Goal: Information Seeking & Learning: Find specific fact

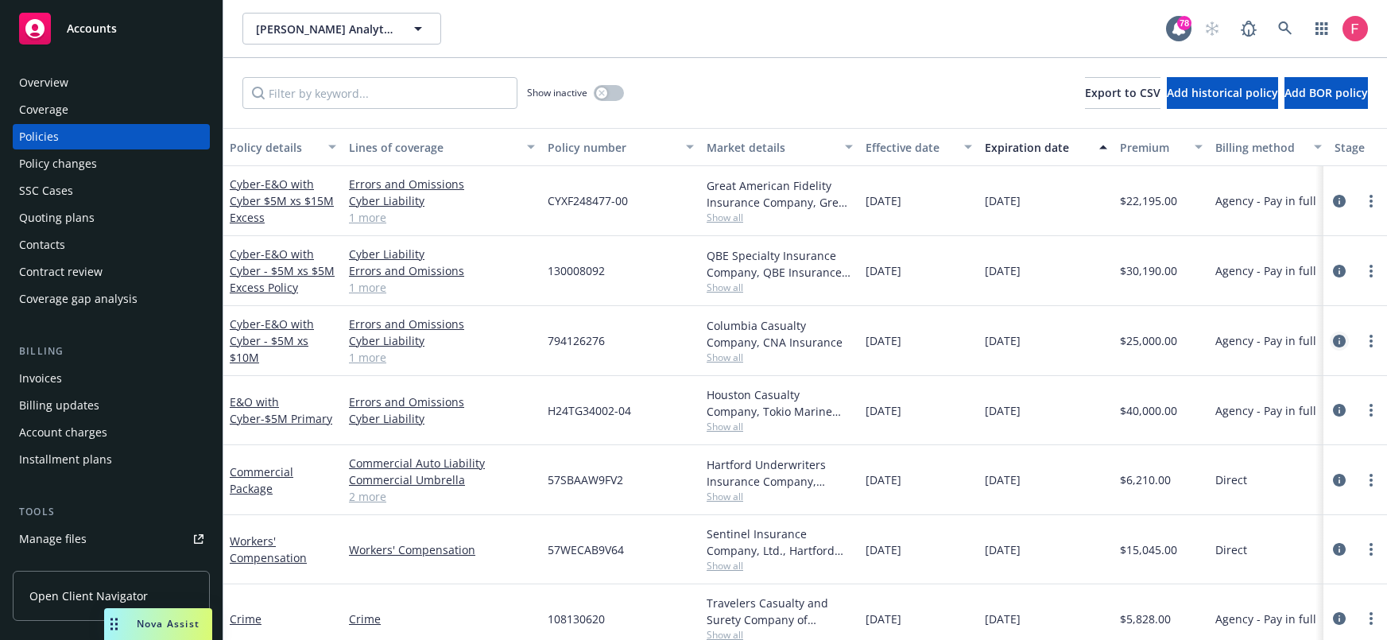
click at [1333, 343] on icon "circleInformation" at bounding box center [1339, 341] width 13 height 13
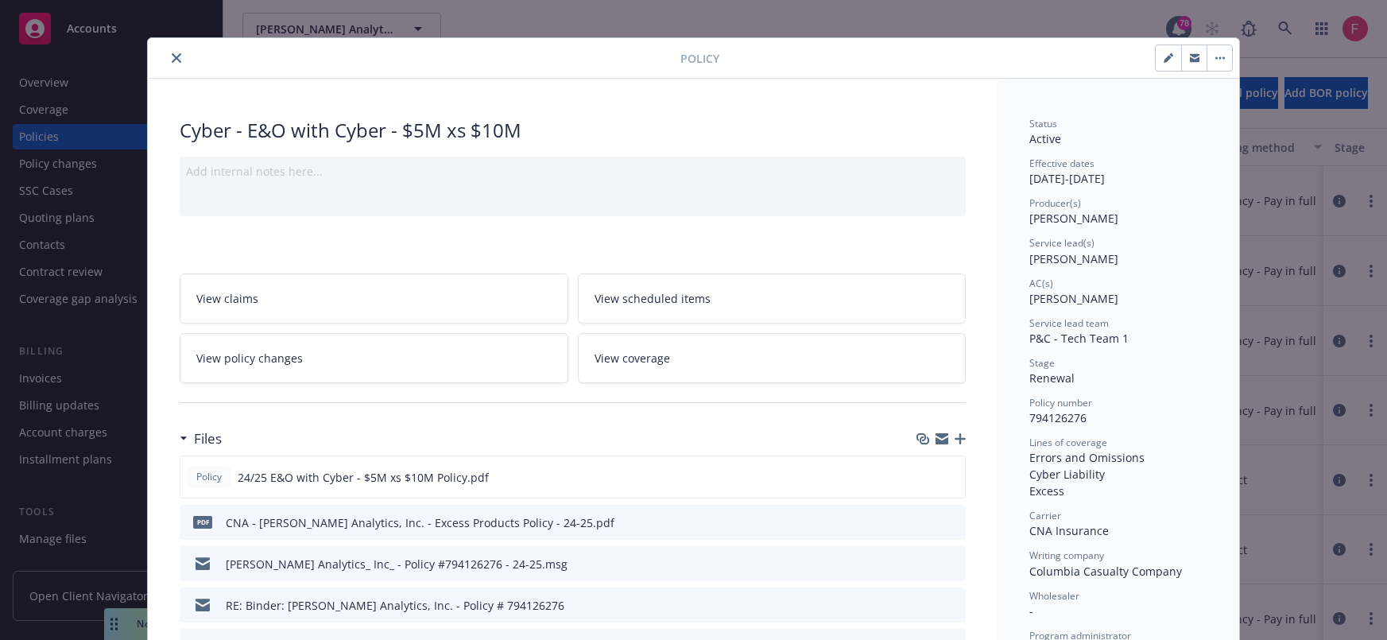
scroll to position [37, 0]
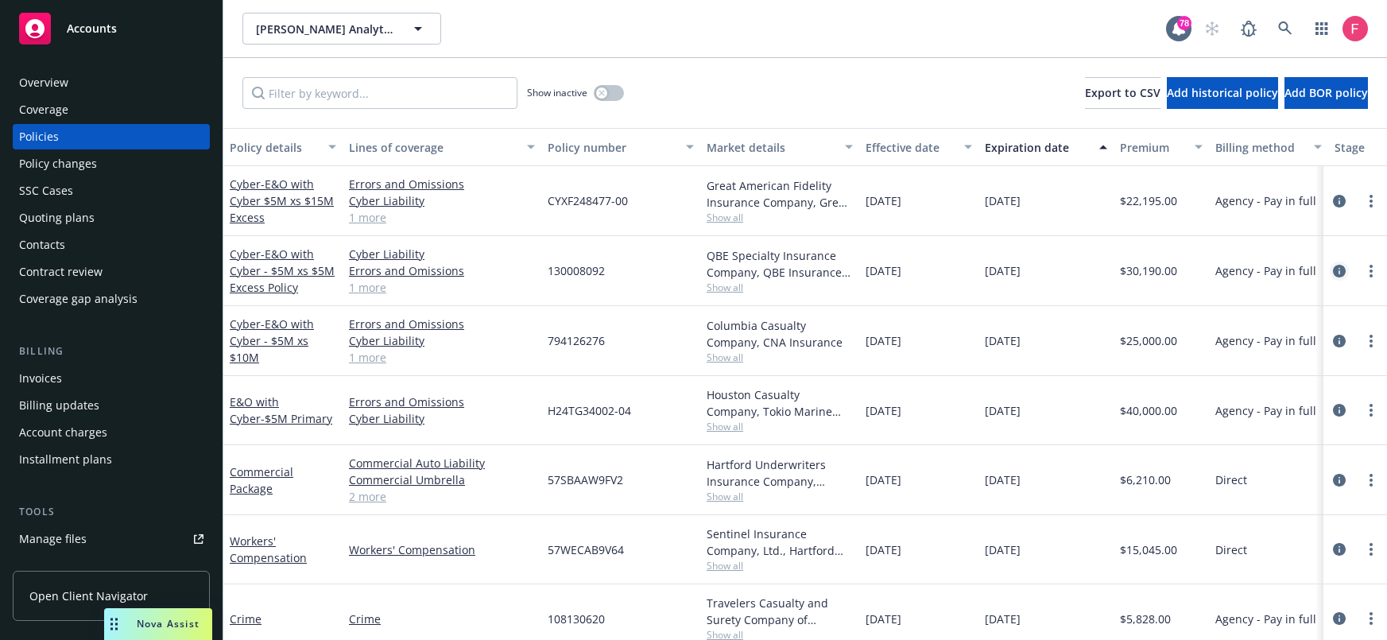
click at [1333, 268] on icon "circleInformation" at bounding box center [1339, 271] width 13 height 13
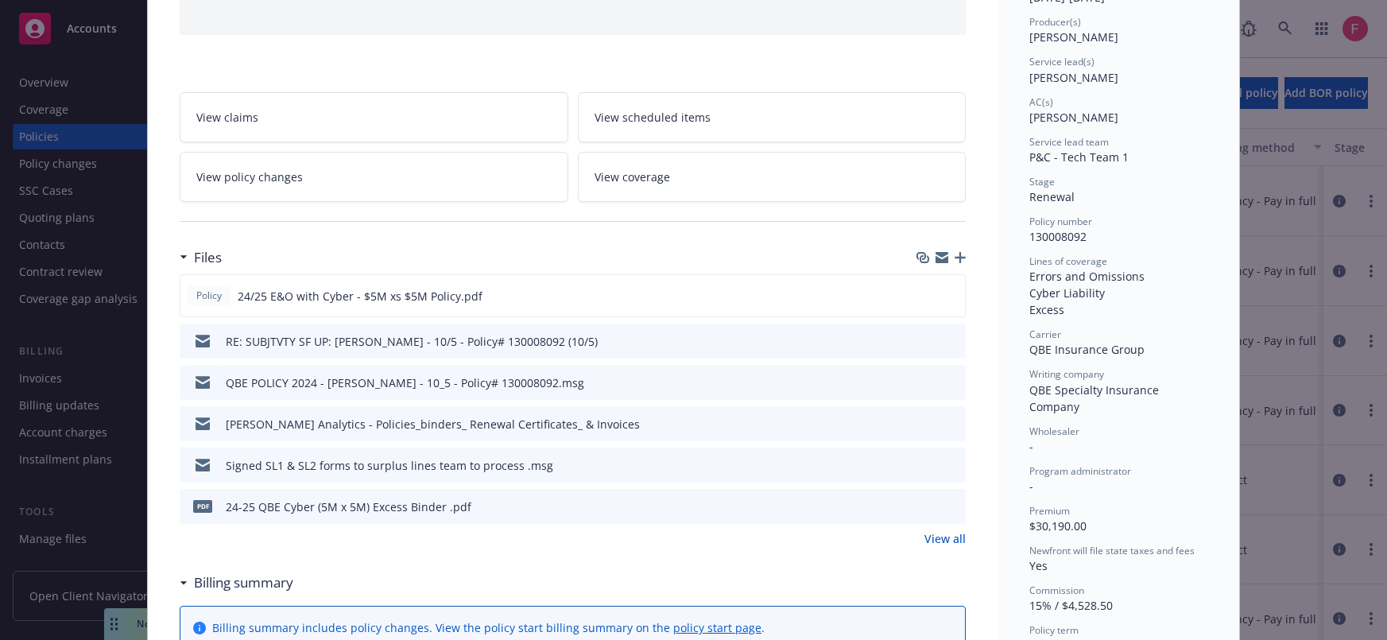
scroll to position [251, 0]
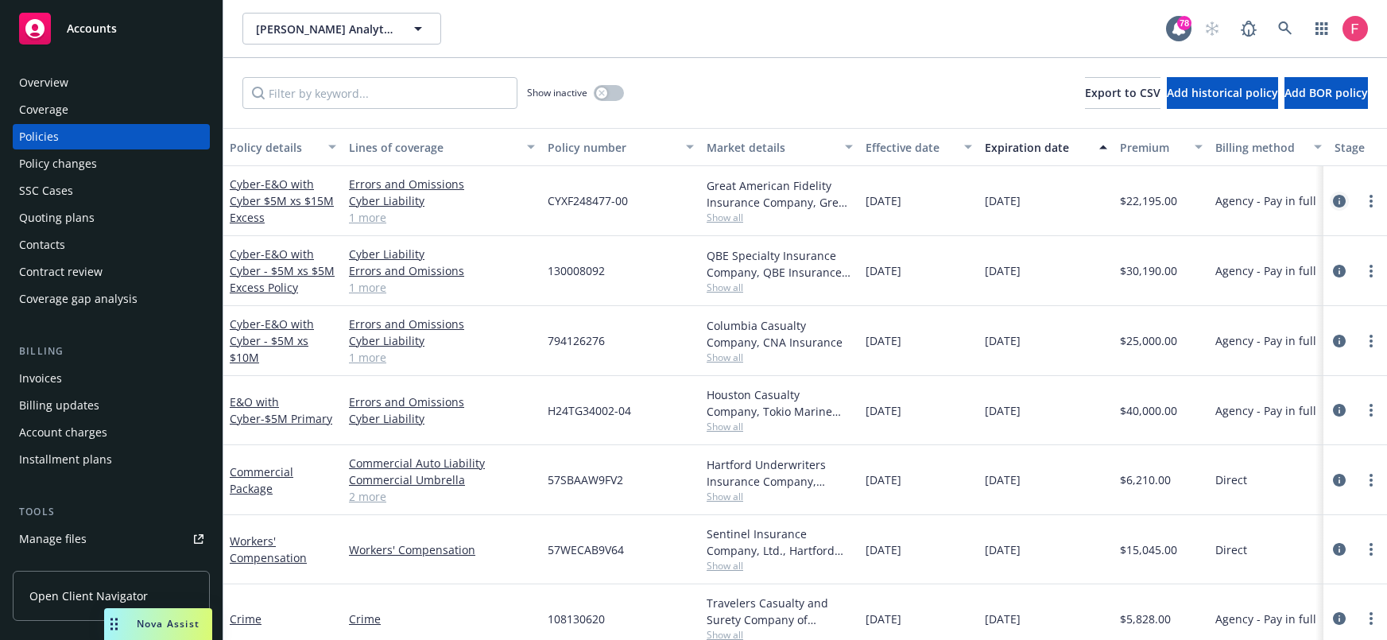
click at [1333, 204] on icon "circleInformation" at bounding box center [1339, 201] width 13 height 13
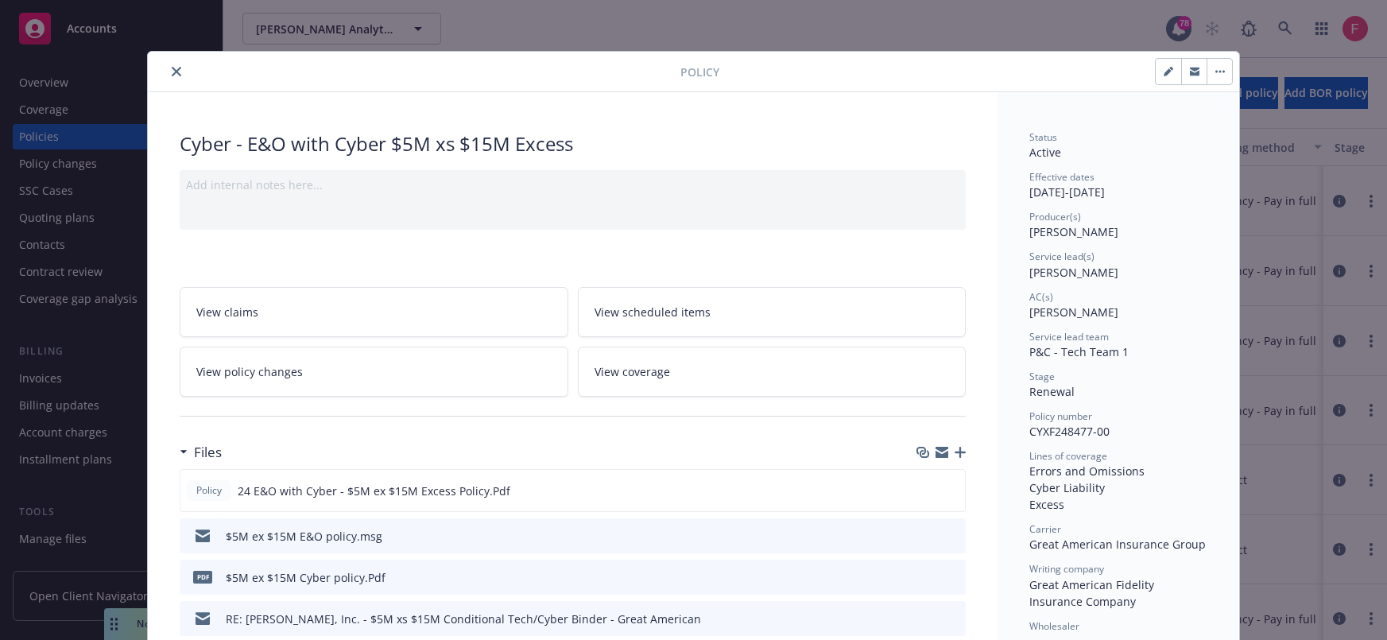
click at [172, 72] on icon "close" at bounding box center [177, 72] width 10 height 10
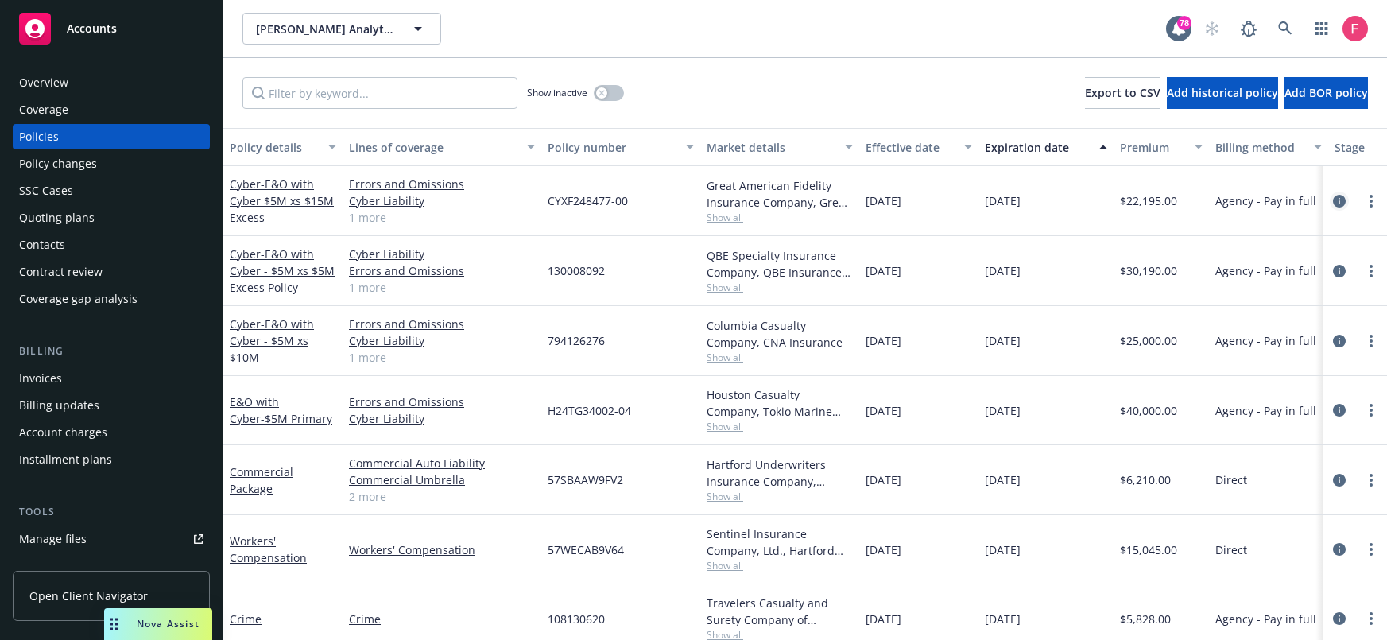
click at [1333, 205] on icon "circleInformation" at bounding box center [1339, 201] width 13 height 13
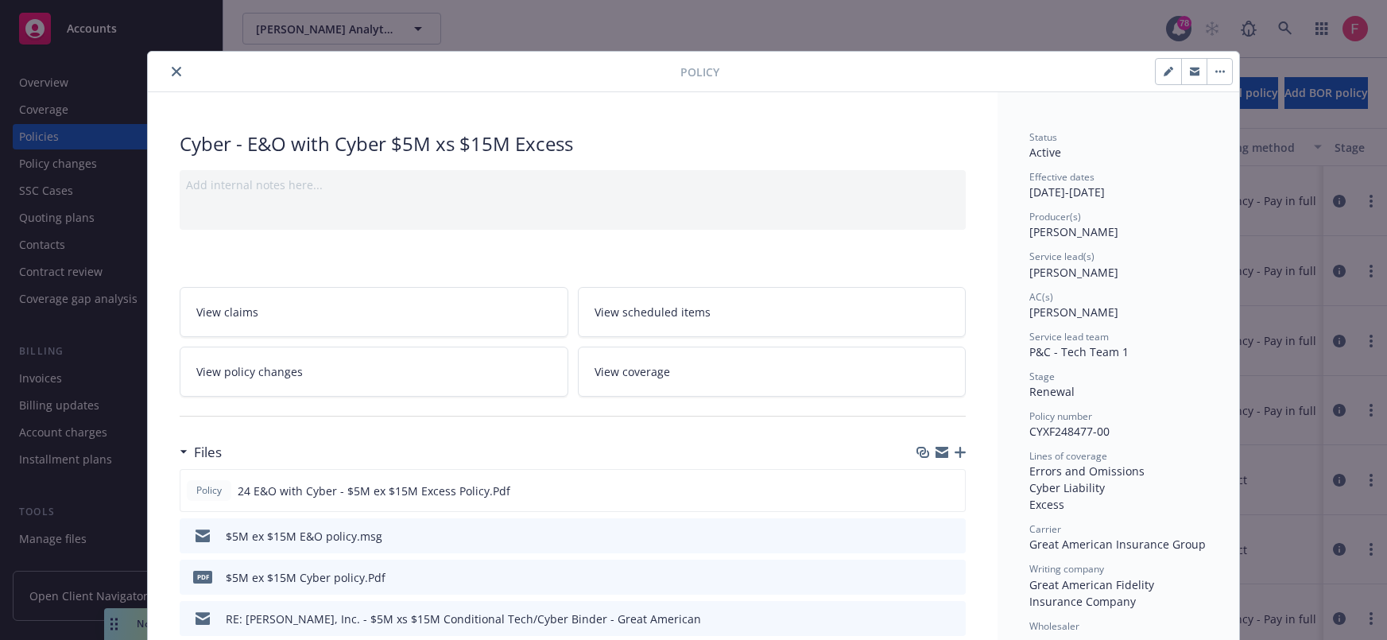
click at [156, 71] on div at bounding box center [417, 71] width 526 height 19
click at [167, 67] on button "close" at bounding box center [176, 71] width 19 height 19
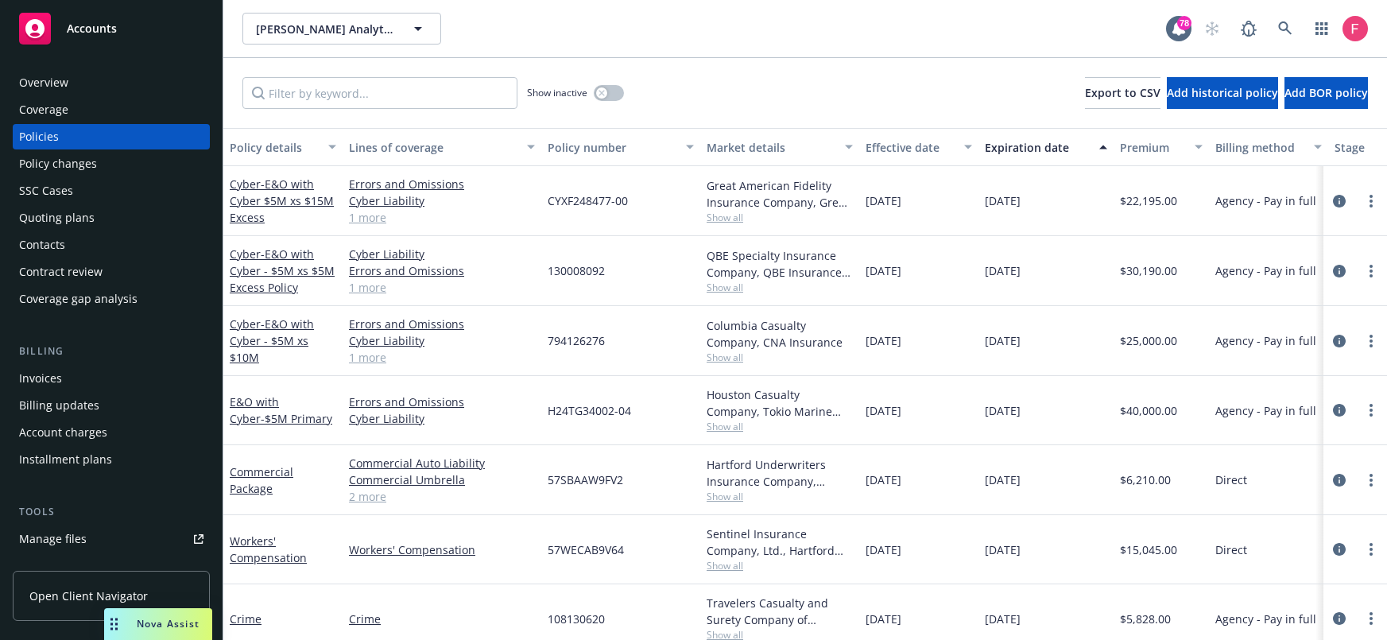
click at [105, 79] on div "Overview" at bounding box center [111, 82] width 184 height 25
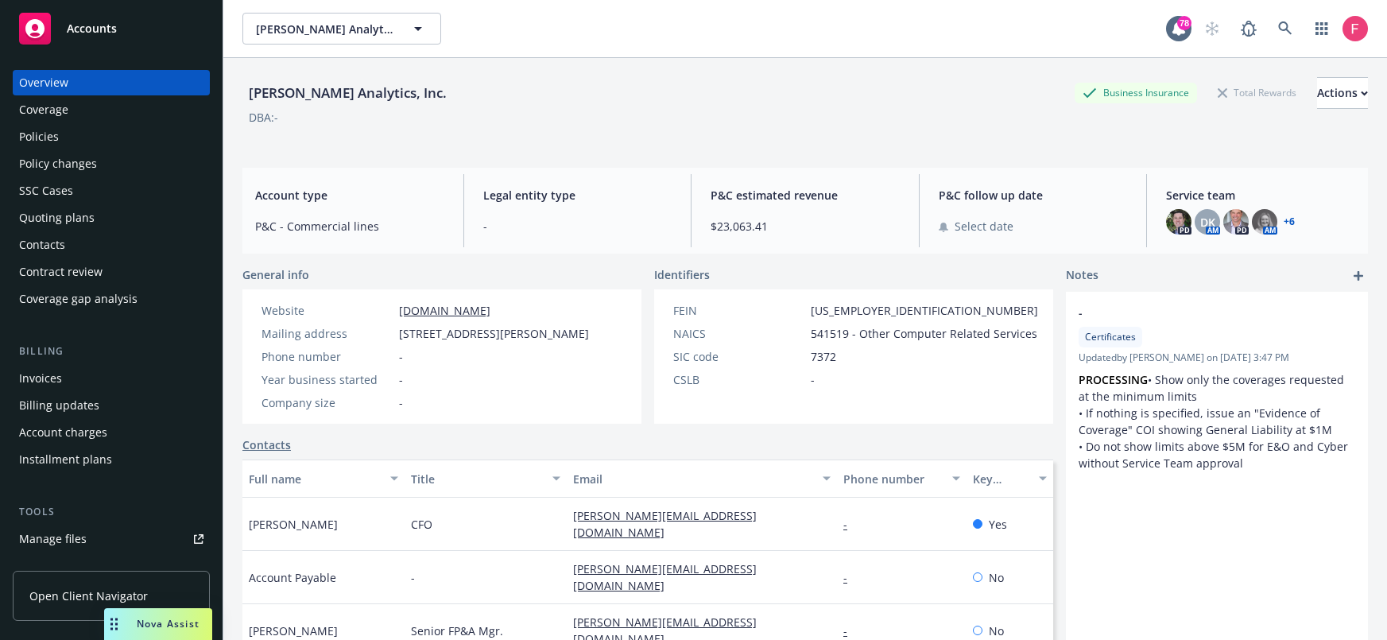
click at [92, 145] on div "Policies" at bounding box center [111, 136] width 184 height 25
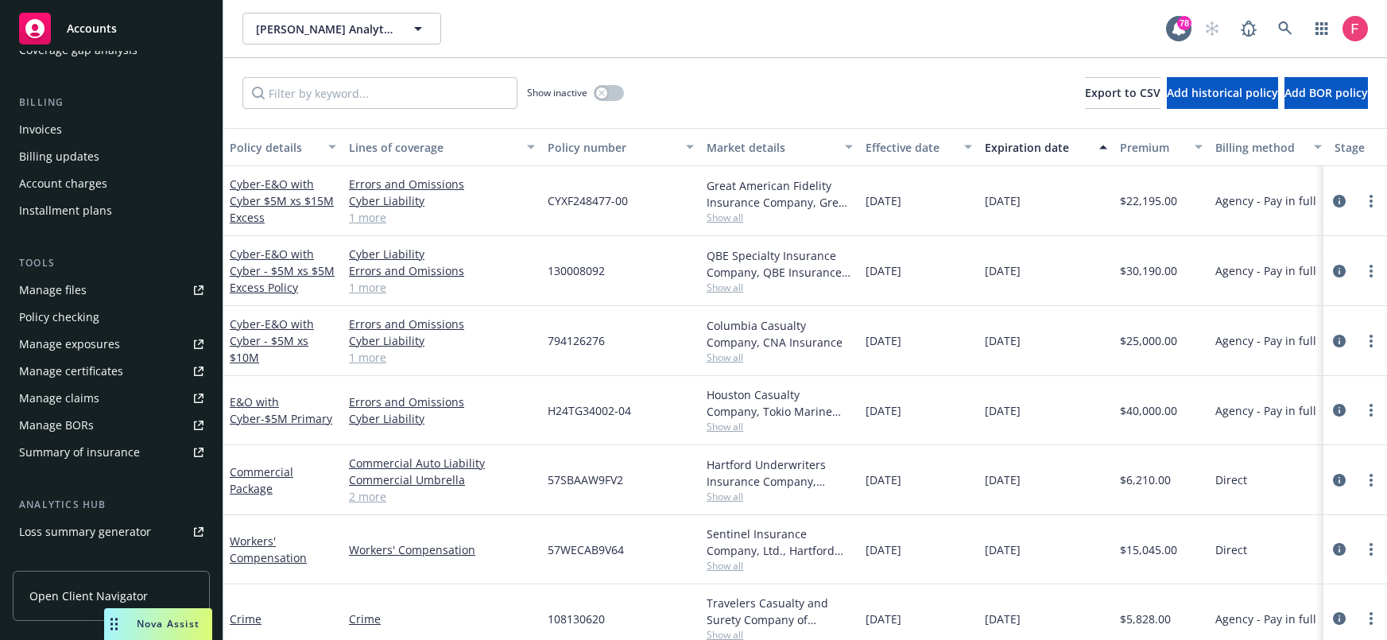
scroll to position [276, 0]
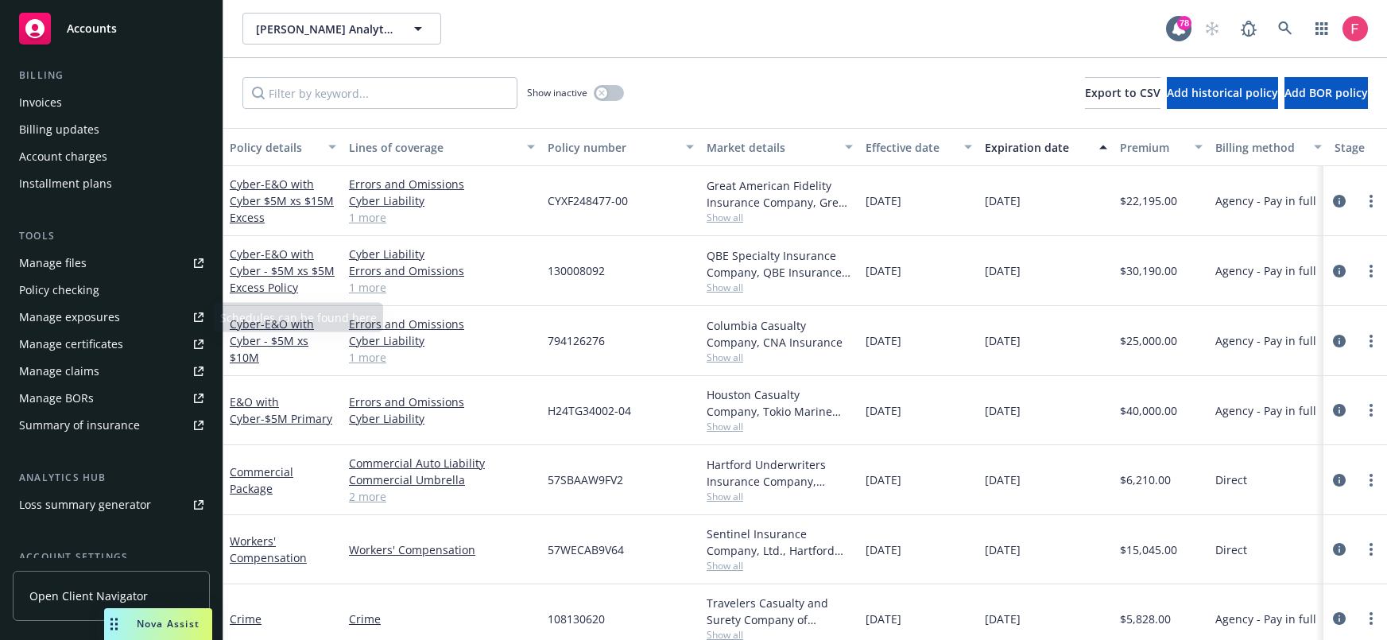
click at [91, 263] on link "Manage files" at bounding box center [111, 262] width 197 height 25
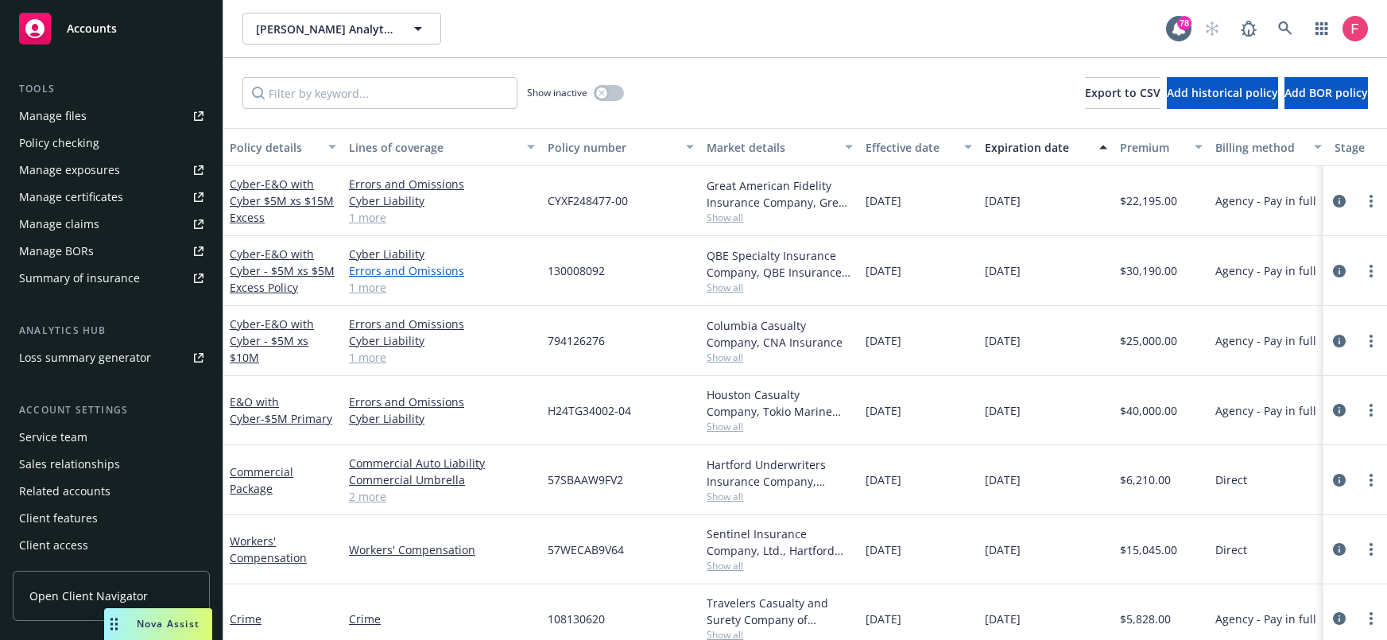
scroll to position [2, 0]
click at [1295, 32] on link at bounding box center [1285, 29] width 32 height 32
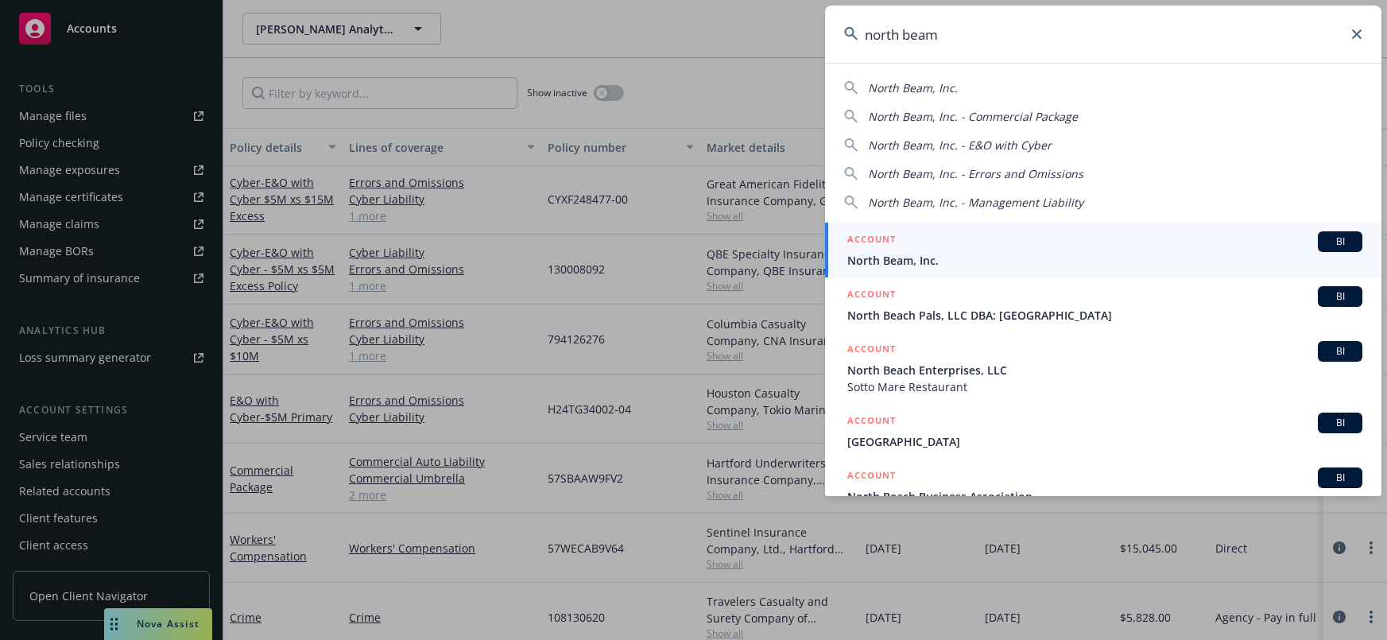
type input "north beam"
click at [1013, 233] on div "ACCOUNT BI" at bounding box center [1104, 241] width 515 height 21
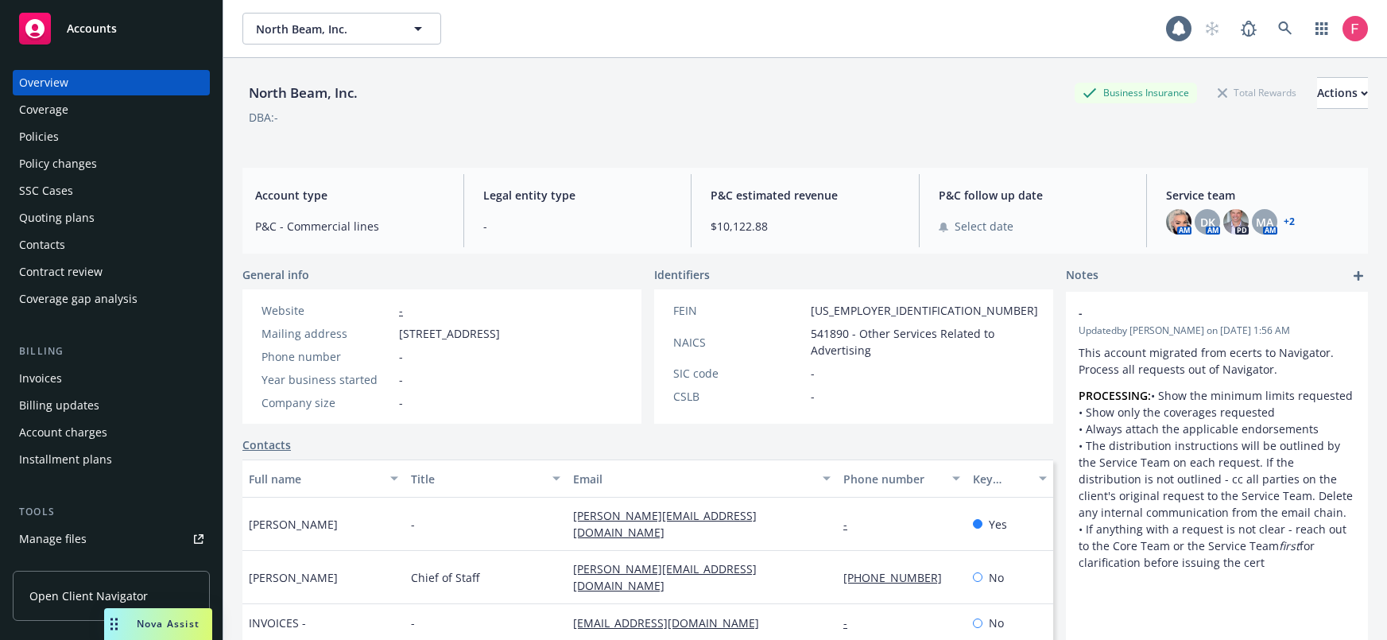
click at [75, 140] on div "Policies" at bounding box center [111, 136] width 184 height 25
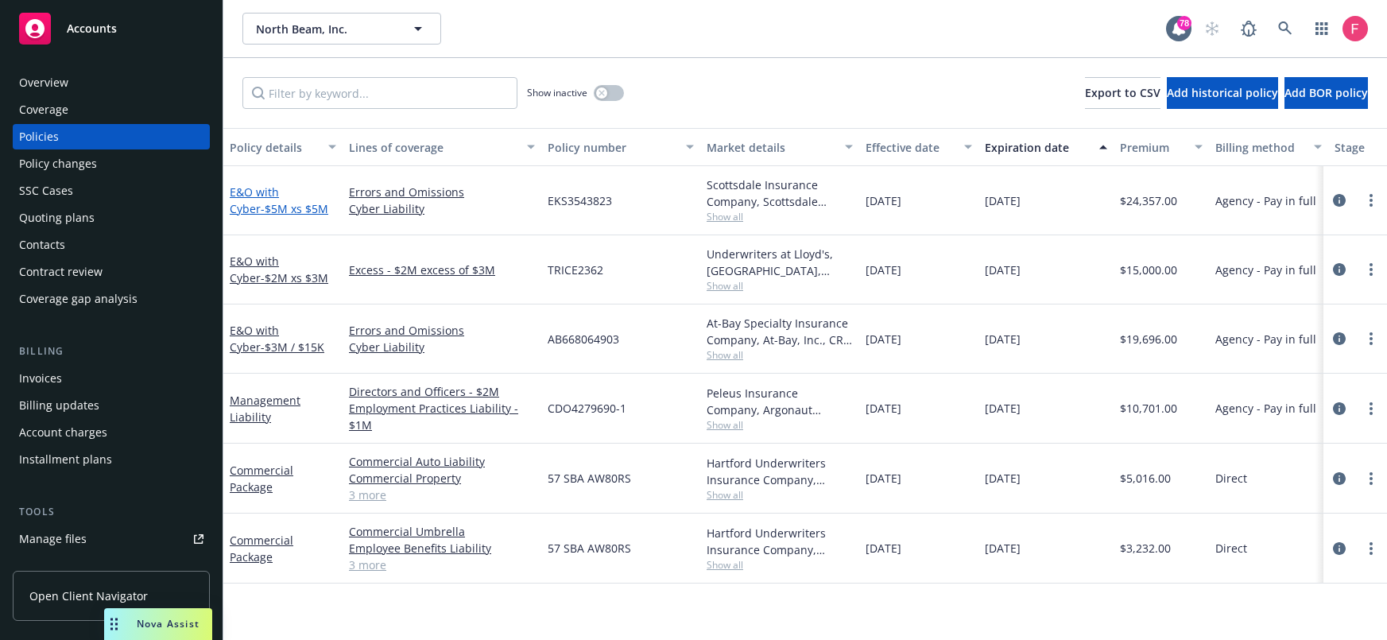
click at [261, 207] on span "- $5M xs $5M" at bounding box center [295, 208] width 68 height 15
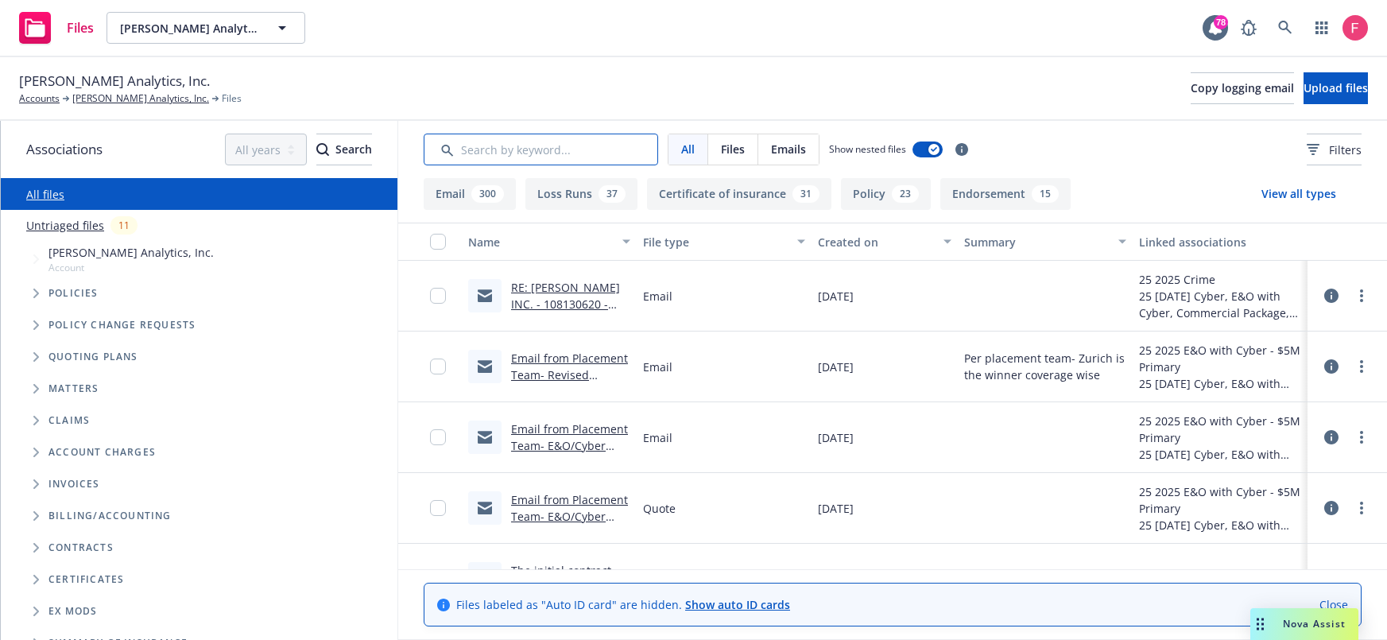
click at [490, 153] on input "Search by keyword..." at bounding box center [541, 150] width 234 height 32
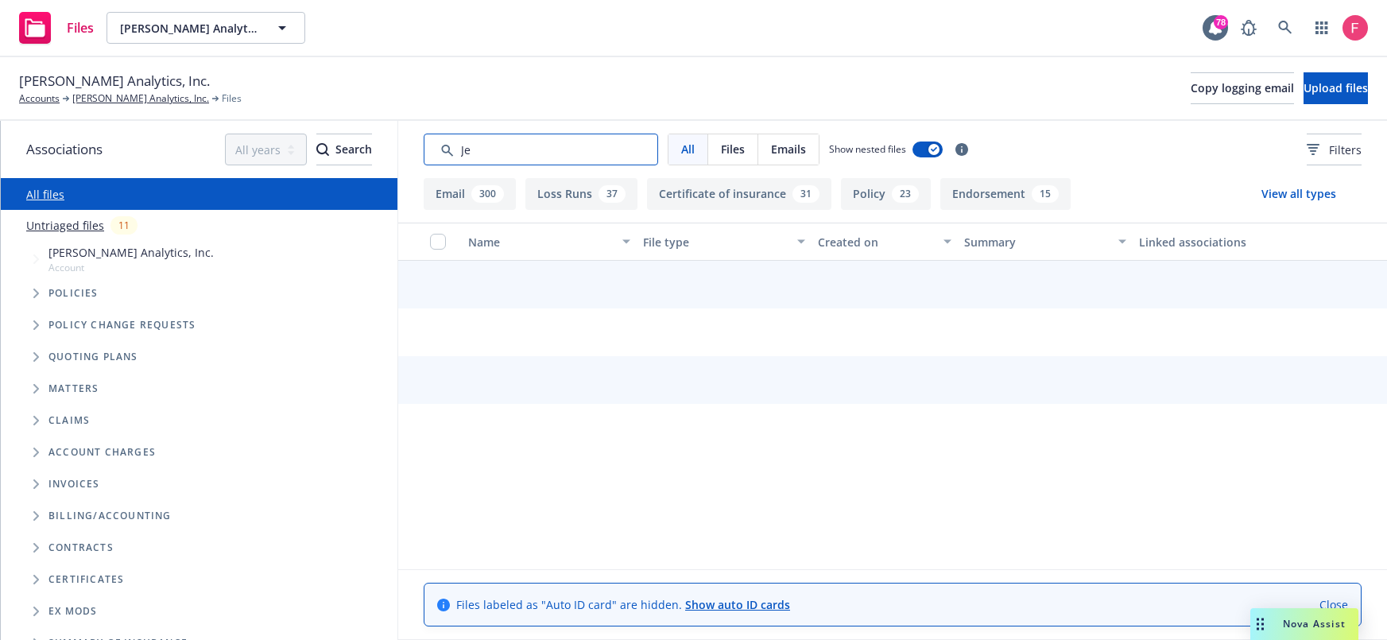
type input "J"
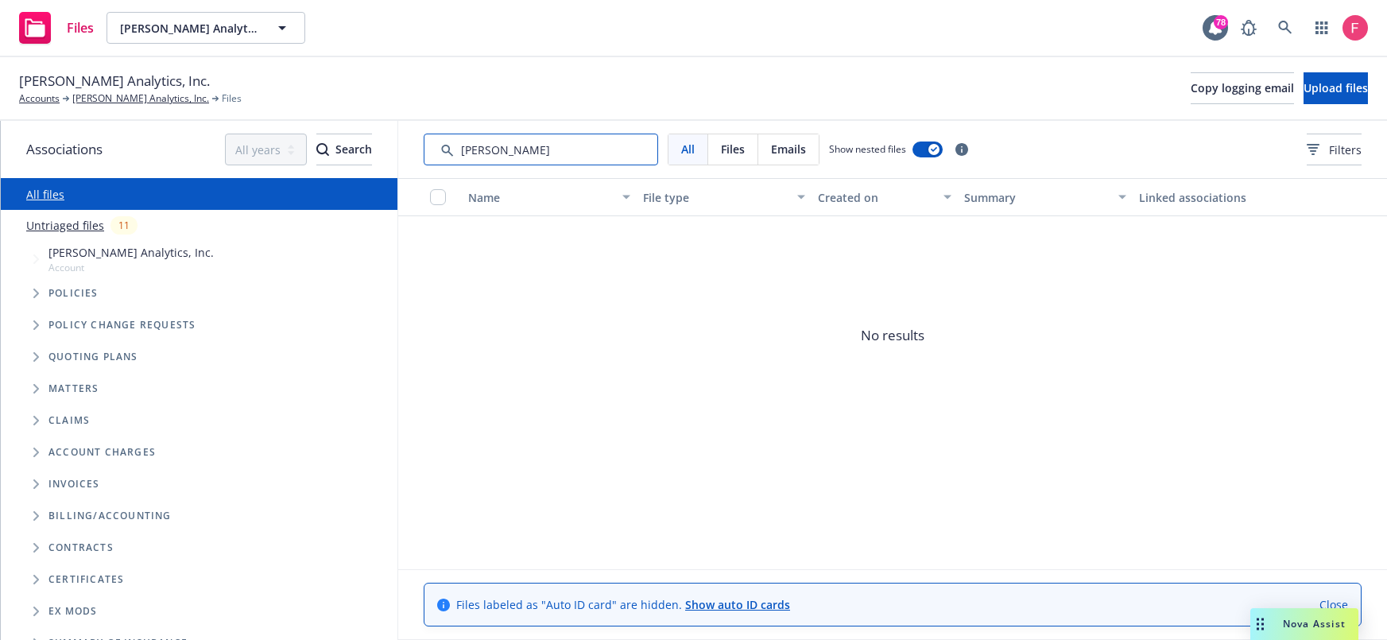
type input "Rubio"
click at [808, 136] on div "Emails" at bounding box center [788, 149] width 60 height 30
click at [806, 138] on div "Emails" at bounding box center [788, 149] width 60 height 30
click at [522, 155] on input "Search by keyword..." at bounding box center [541, 150] width 234 height 32
click at [522, 154] on input "Search by keyword..." at bounding box center [541, 150] width 234 height 32
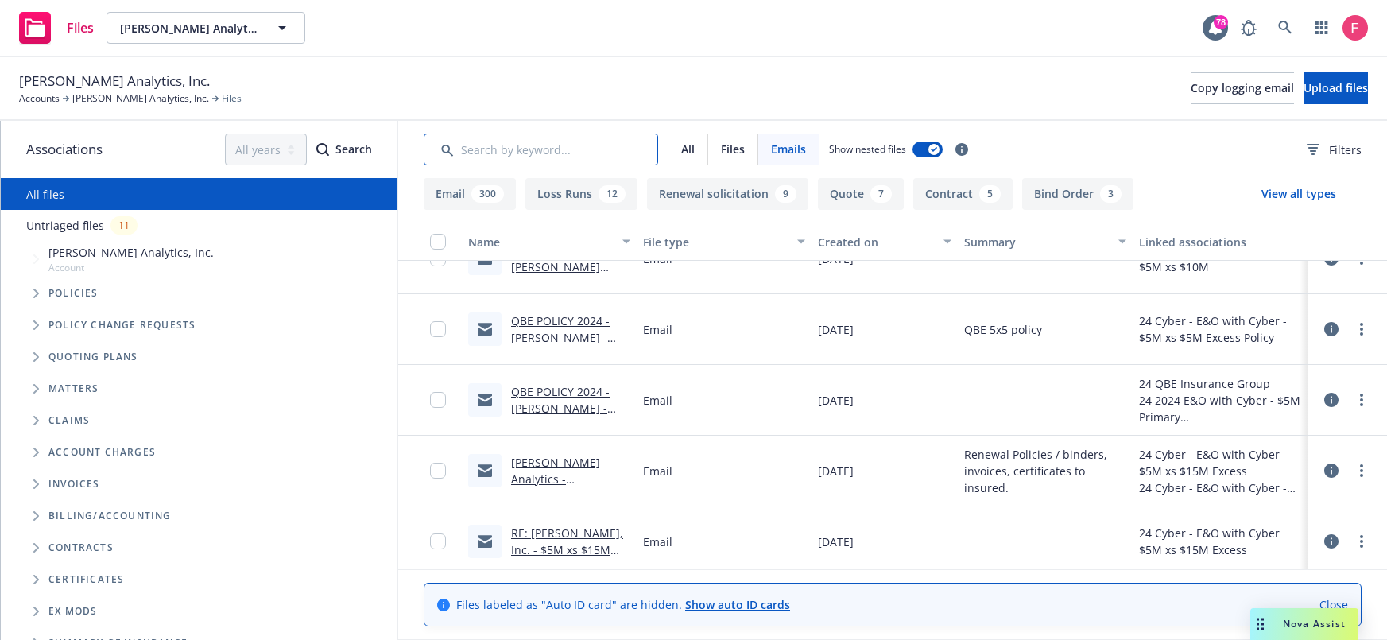
scroll to position [5356, 0]
click at [586, 332] on link "QBE POLICY 2024 - [PERSON_NAME] - 10_5 - Policy# 130008092.msg" at bounding box center [560, 344] width 99 height 65
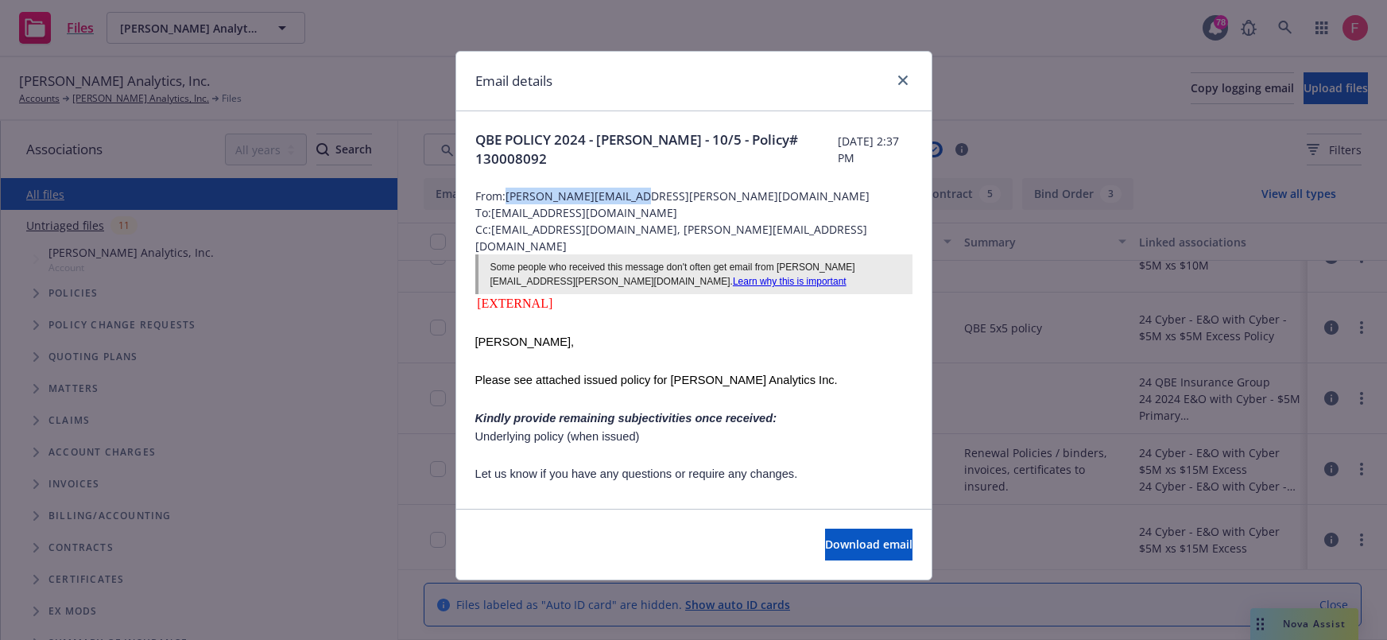
drag, startPoint x: 638, startPoint y: 192, endPoint x: 507, endPoint y: 198, distance: 131.3
click at [507, 198] on span "From: Jennifer.Rubio@qbe.com" at bounding box center [693, 196] width 437 height 17
copy span "Jennifer.Rubio@qbe.com"
click at [389, 59] on div "Email details QBE POLICY 2024 - Clara Analytics - 10/5 - Policy# 130008092 Wedn…" at bounding box center [693, 320] width 1387 height 640
click at [909, 79] on link "close" at bounding box center [902, 80] width 19 height 19
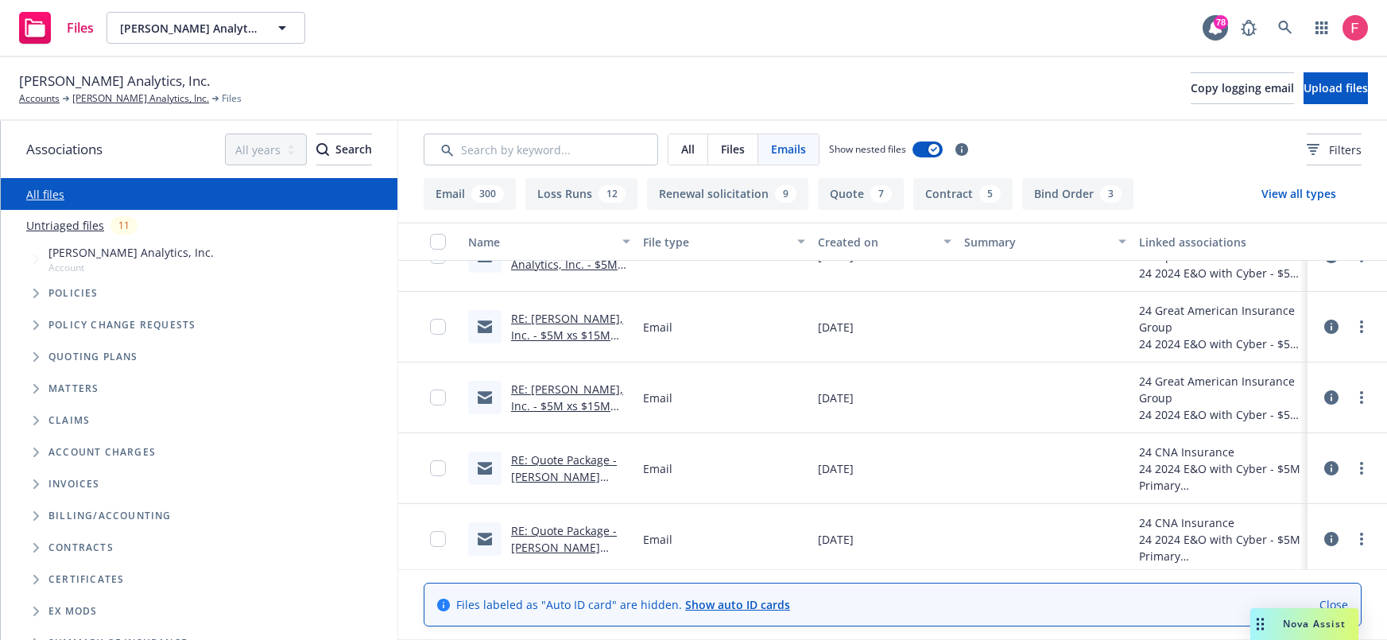
scroll to position [6000, 0]
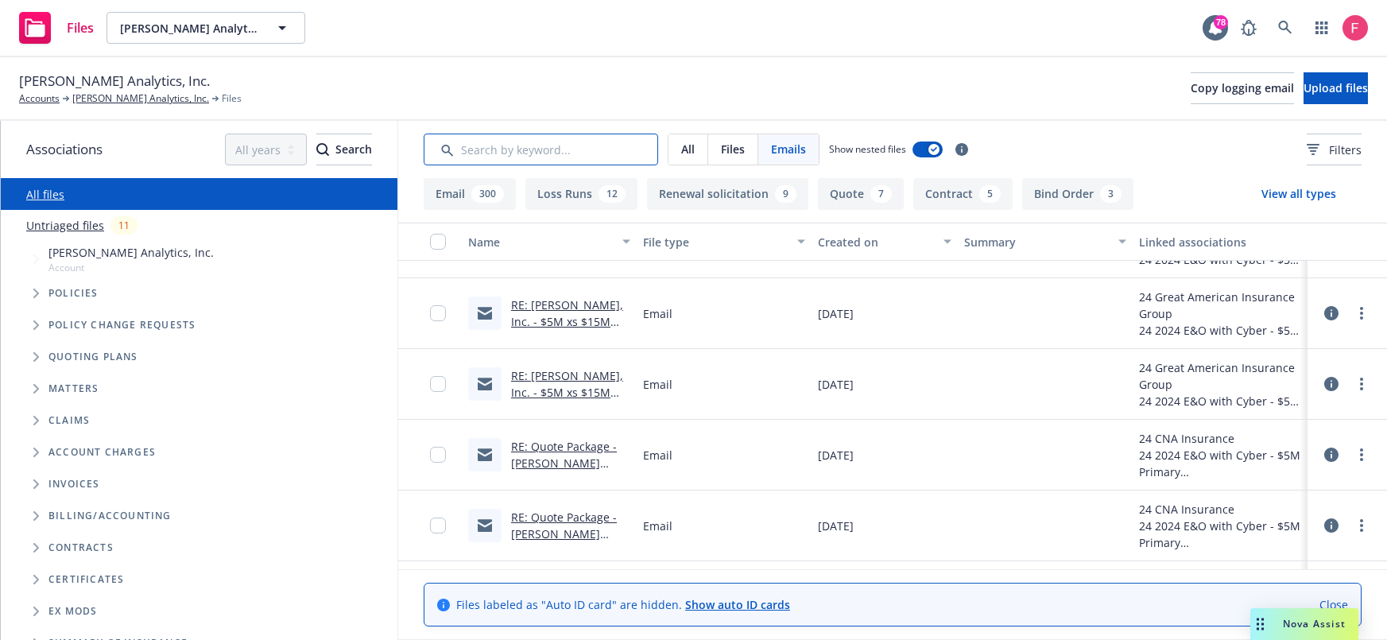
click at [525, 151] on input "Search by keyword..." at bounding box center [541, 150] width 234 height 32
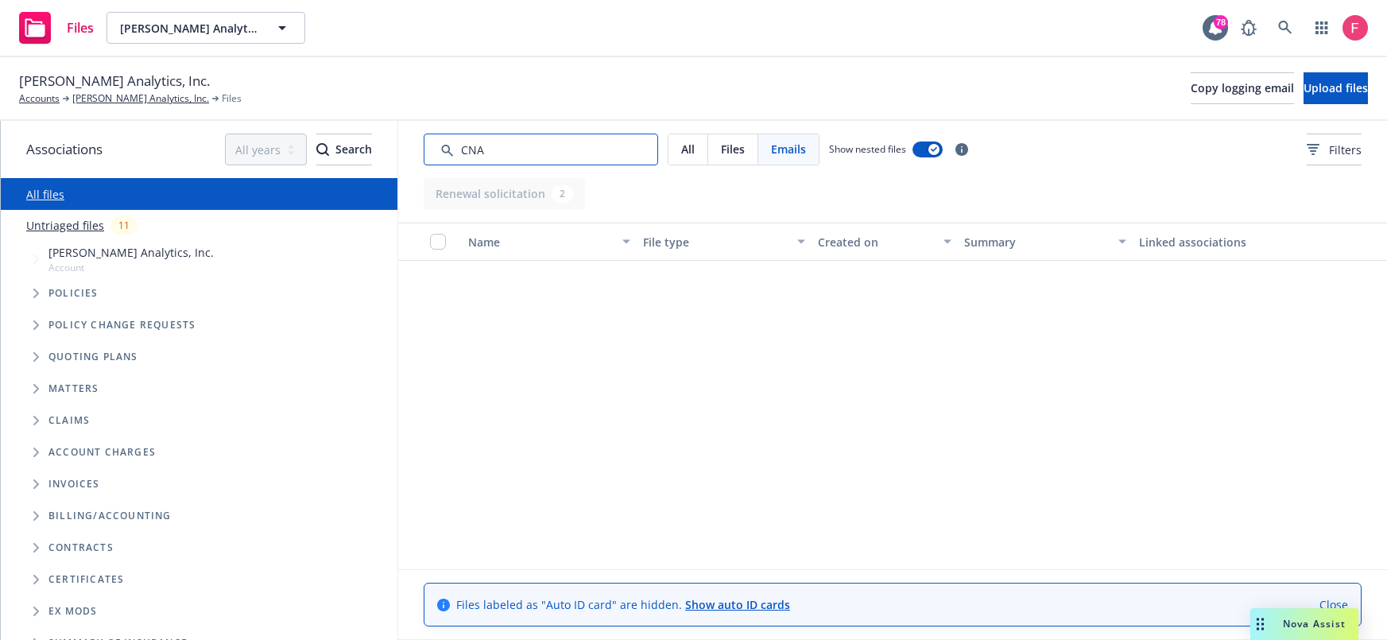
scroll to position [0, 0]
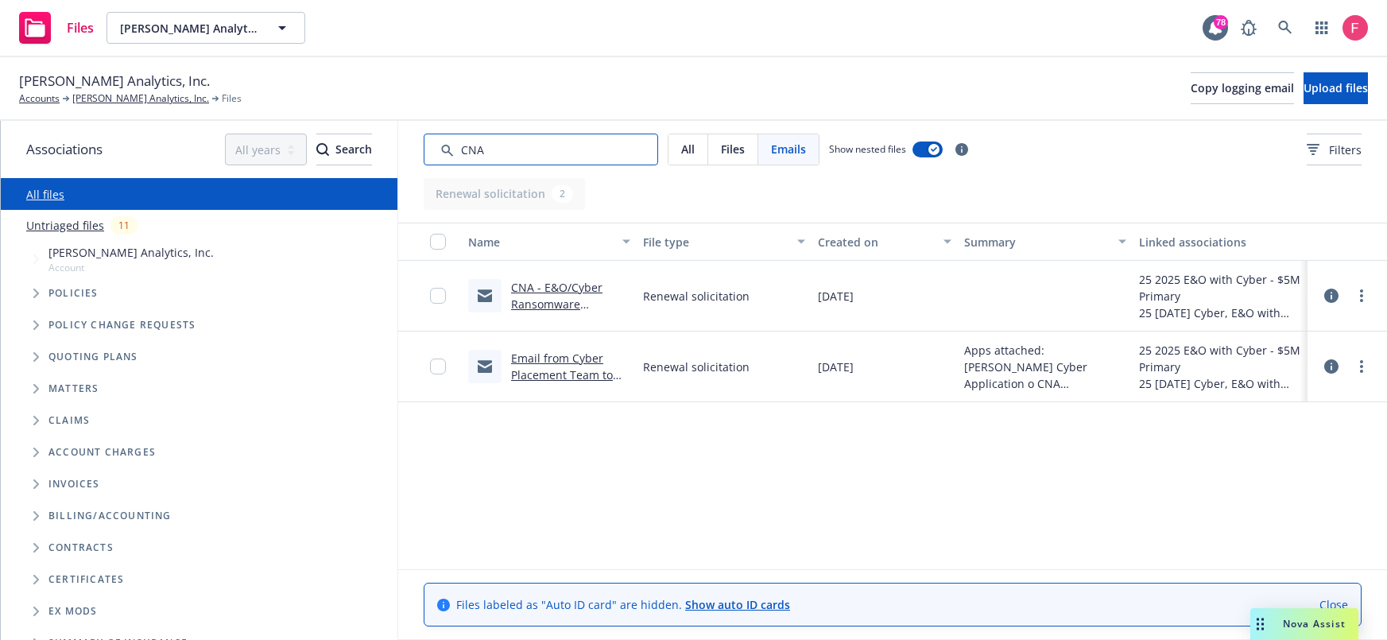
type input "CNA"
click at [567, 289] on link "CNA - E&O/Cyber Ransomware Supplement.msg" at bounding box center [556, 304] width 91 height 48
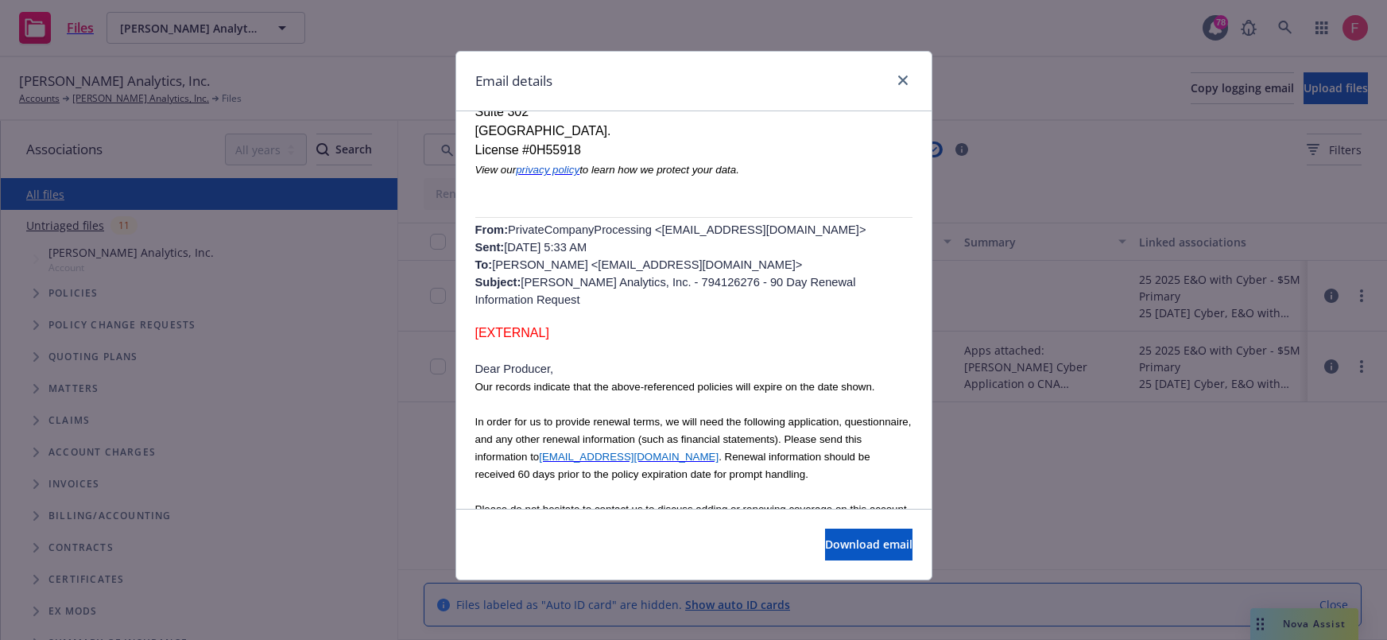
scroll to position [479, 0]
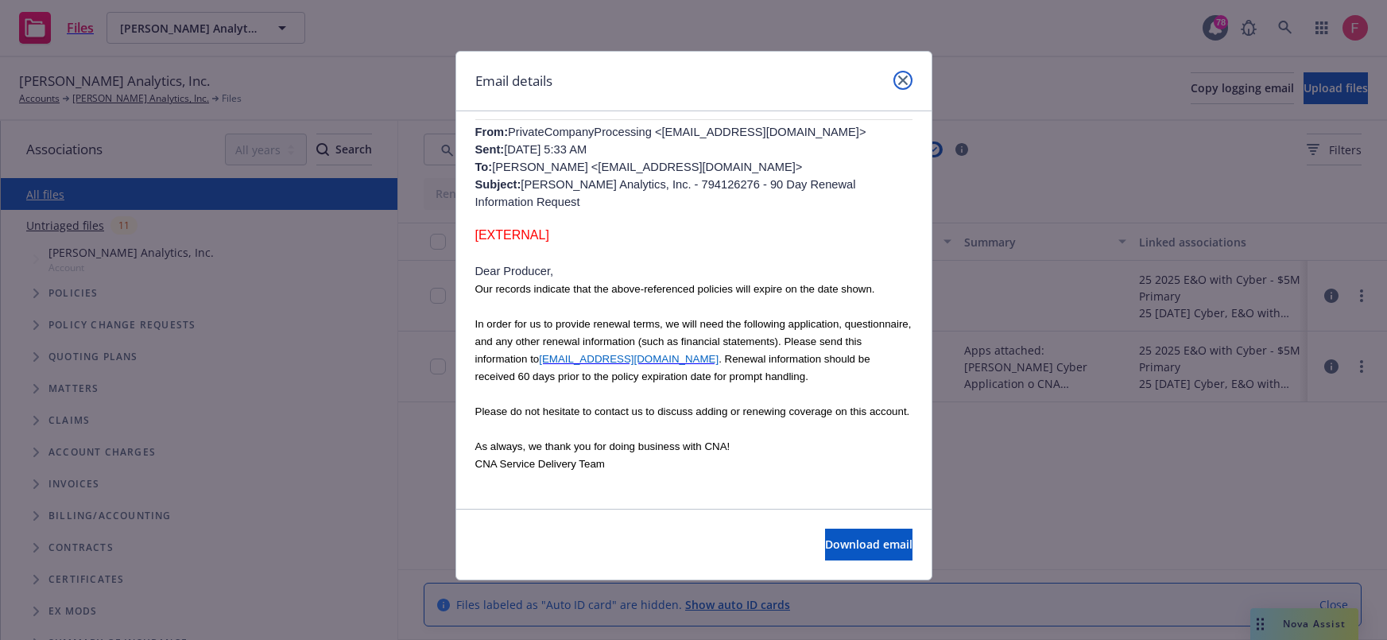
click at [907, 82] on link "close" at bounding box center [902, 80] width 19 height 19
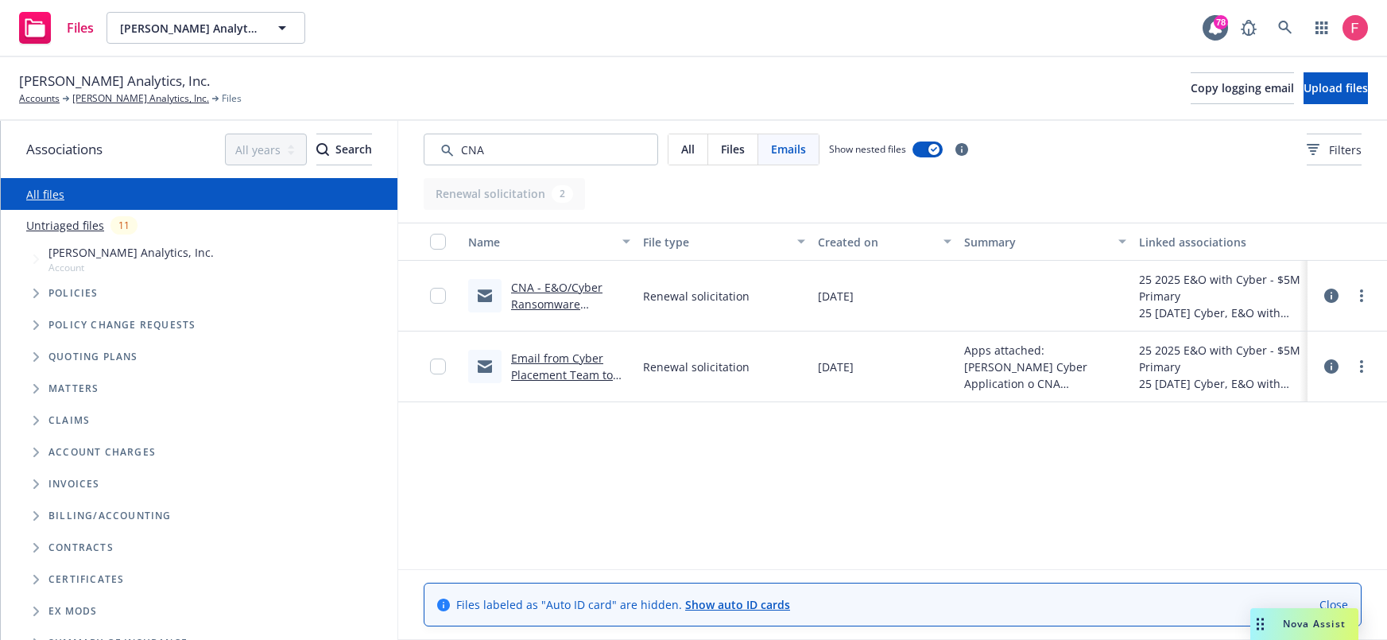
click at [555, 374] on link "Email from Cyber Placement Team to handle renewal .msg" at bounding box center [567, 375] width 112 height 48
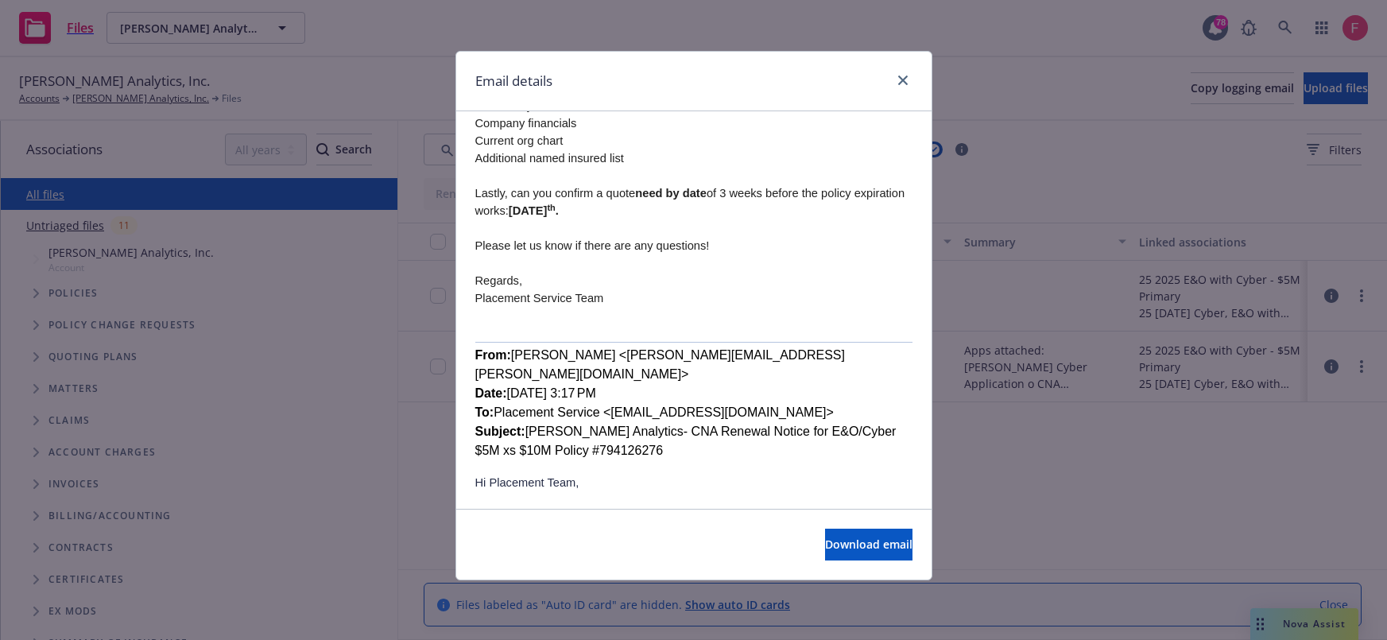
scroll to position [501, 0]
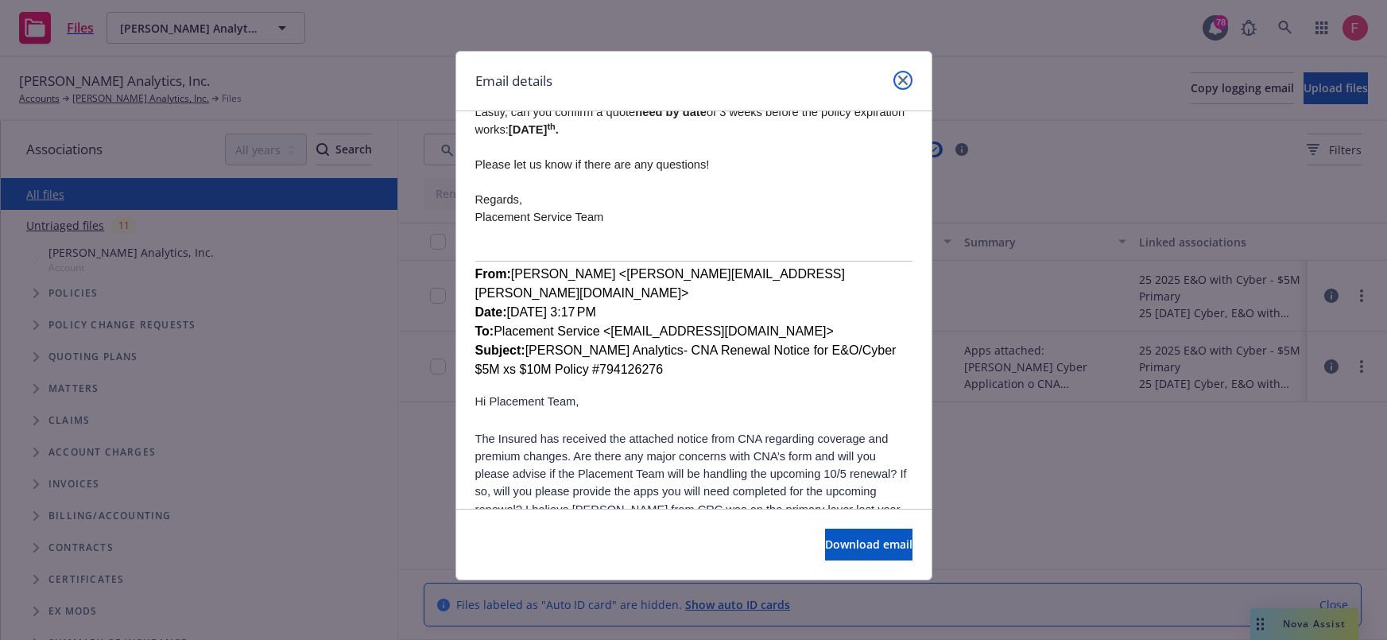
click at [901, 76] on icon "close" at bounding box center [903, 81] width 10 height 10
